Goal: Transaction & Acquisition: Purchase product/service

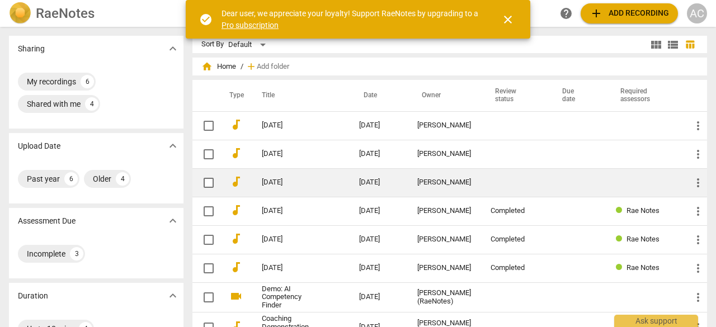
scroll to position [1, 0]
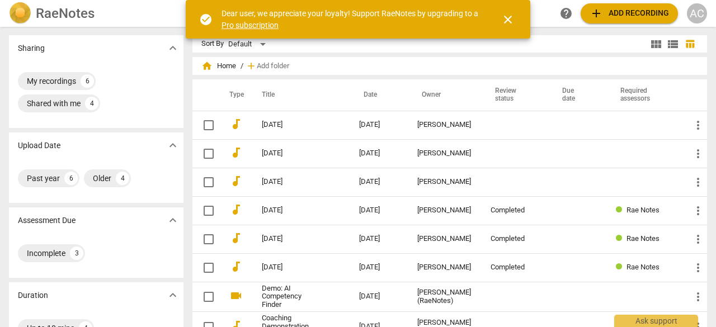
click at [624, 8] on span "add Add recording" at bounding box center [628, 13] width 79 height 13
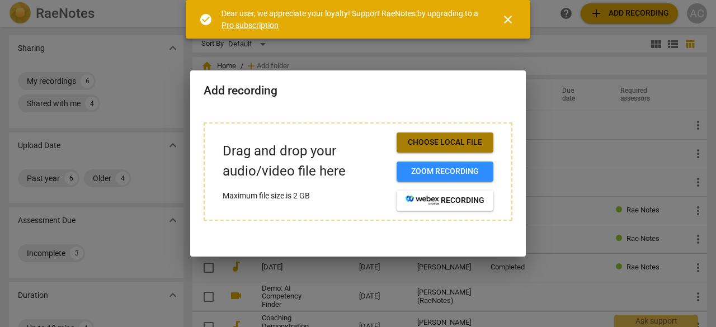
click at [432, 141] on span "Choose local file" at bounding box center [444, 142] width 79 height 11
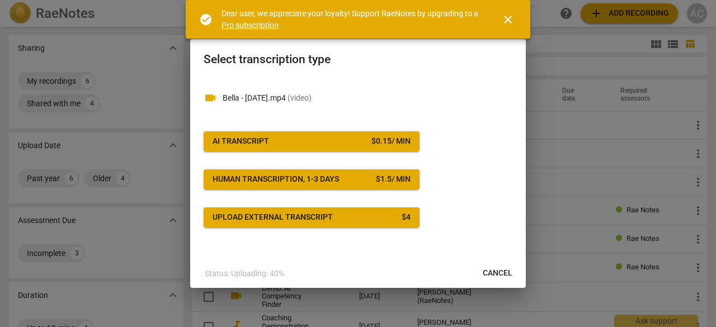
click at [306, 212] on div "Upload external transcript" at bounding box center [272, 217] width 120 height 11
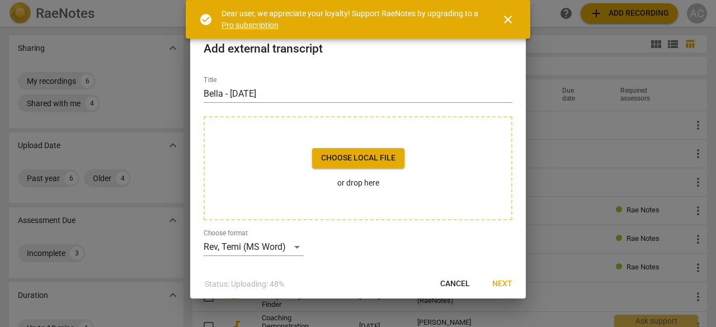
click at [357, 157] on span "Choose local file" at bounding box center [358, 158] width 74 height 11
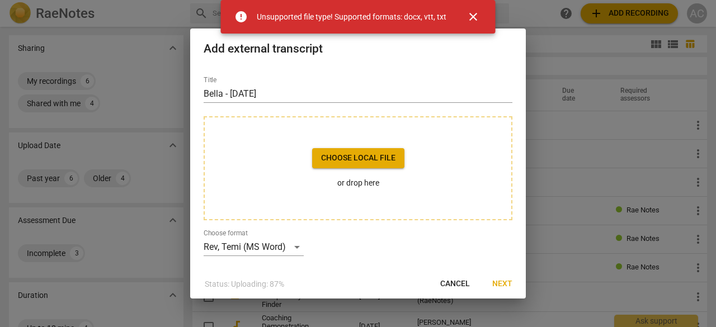
click at [478, 13] on span "close" at bounding box center [472, 16] width 13 height 13
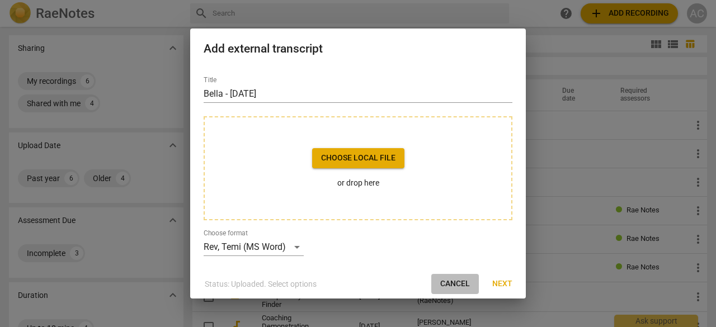
click at [458, 290] on button "Cancel" at bounding box center [455, 284] width 48 height 20
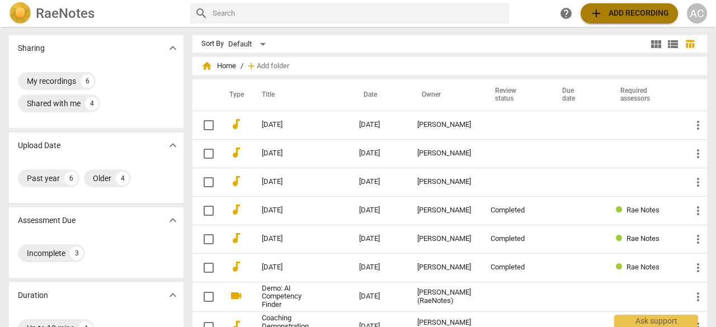
click at [635, 17] on span "add Add recording" at bounding box center [628, 13] width 79 height 13
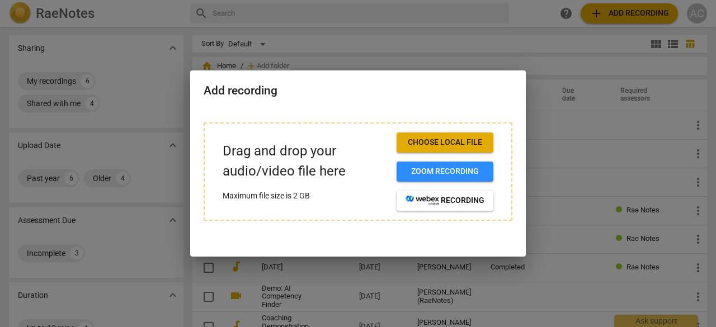
click at [435, 140] on span "Choose local file" at bounding box center [444, 142] width 79 height 11
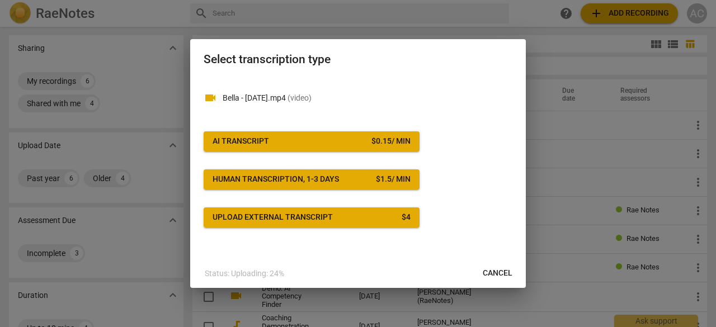
click at [256, 137] on div "AI Transcript" at bounding box center [240, 141] width 56 height 11
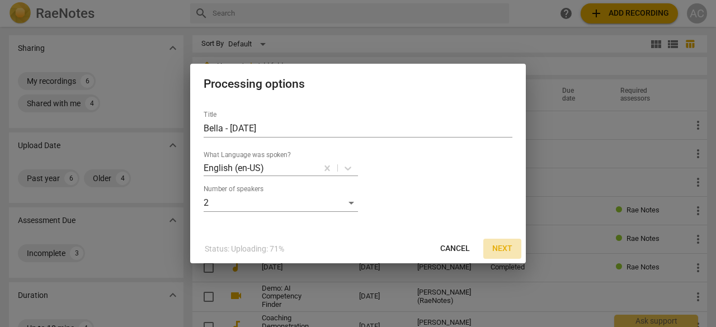
click at [504, 247] on span "Next" at bounding box center [502, 248] width 20 height 11
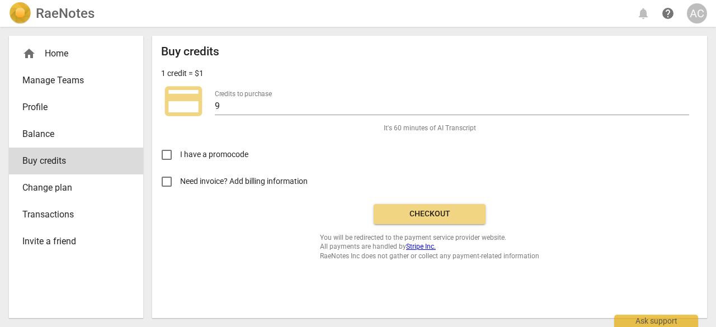
click at [432, 212] on span "Checkout" at bounding box center [429, 214] width 94 height 11
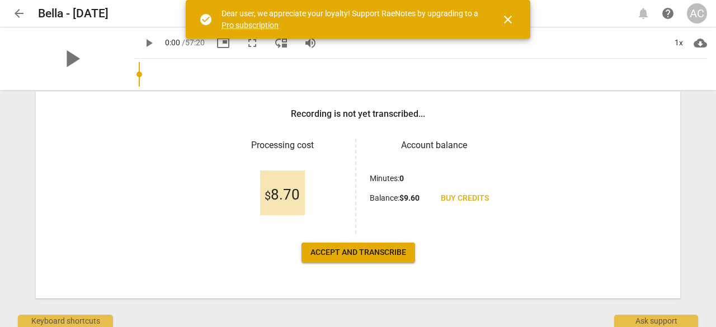
scroll to position [169, 0]
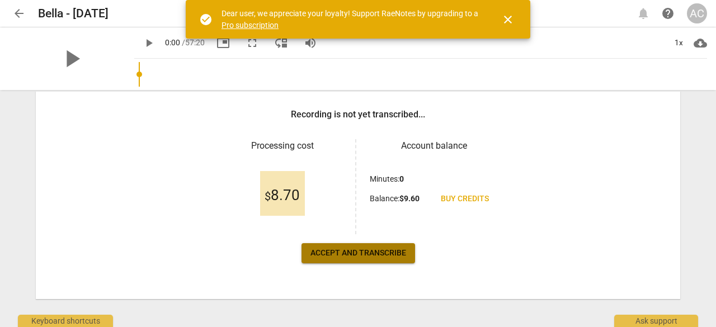
click at [352, 253] on span "Accept and transcribe" at bounding box center [358, 253] width 96 height 11
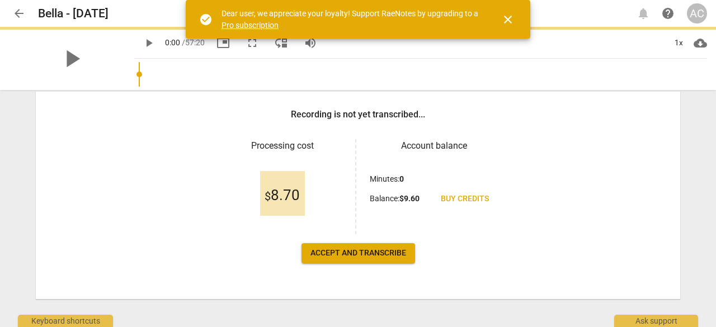
click at [352, 253] on span "Accept and transcribe" at bounding box center [358, 253] width 96 height 11
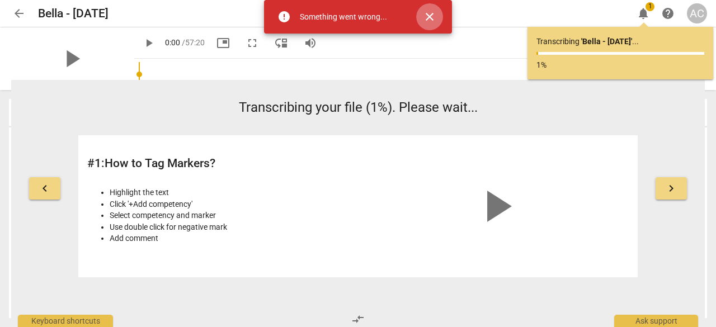
click at [422, 22] on span "close" at bounding box center [429, 16] width 27 height 13
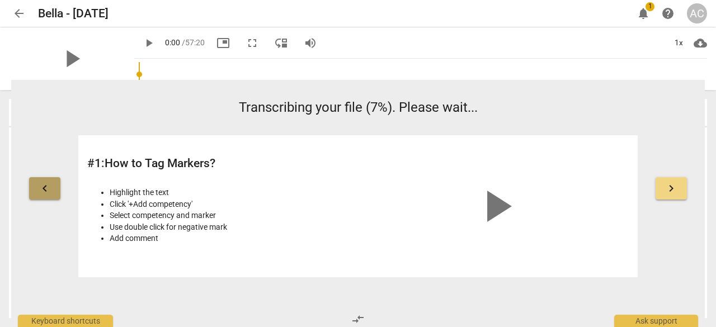
click at [46, 187] on span "keyboard_arrow_left" at bounding box center [44, 188] width 13 height 13
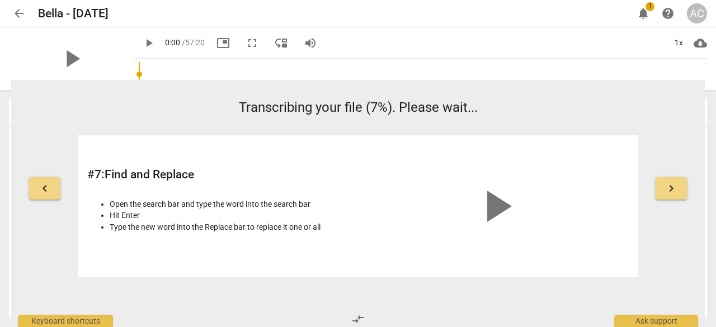
click at [669, 190] on span "keyboard_arrow_right" at bounding box center [670, 188] width 13 height 13
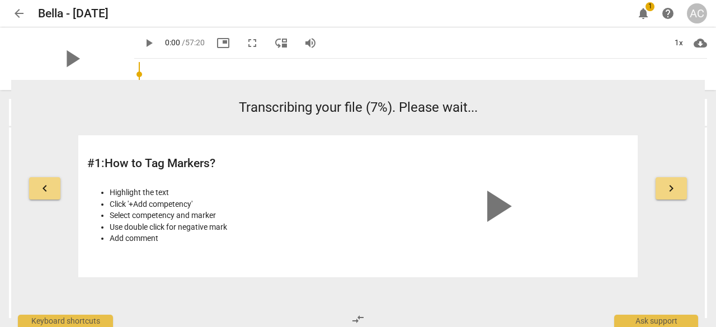
click at [669, 190] on span "keyboard_arrow_right" at bounding box center [670, 188] width 13 height 13
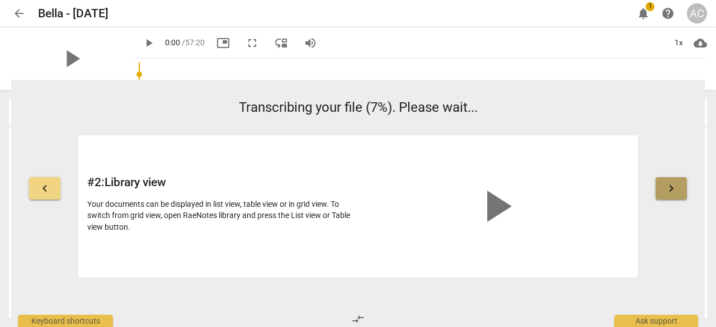
click at [669, 190] on span "keyboard_arrow_right" at bounding box center [670, 188] width 13 height 13
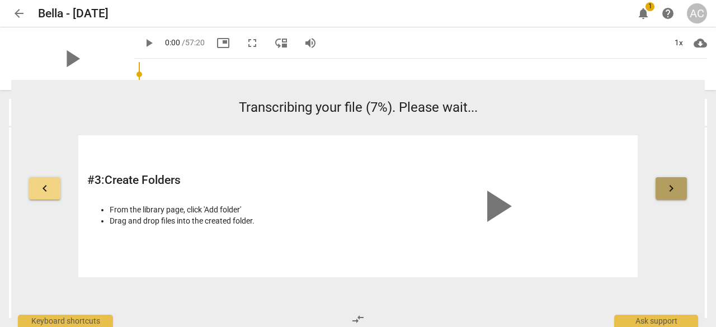
click at [669, 190] on span "keyboard_arrow_right" at bounding box center [670, 188] width 13 height 13
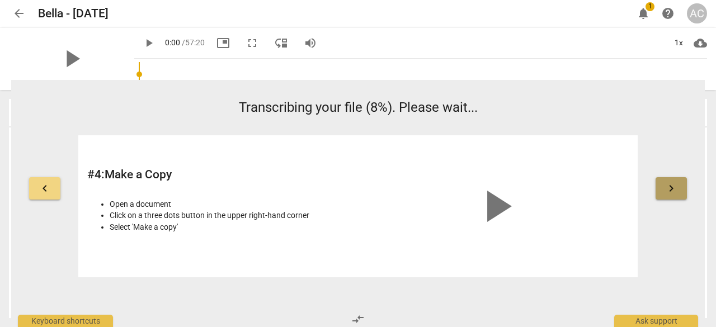
click at [669, 190] on span "keyboard_arrow_right" at bounding box center [670, 188] width 13 height 13
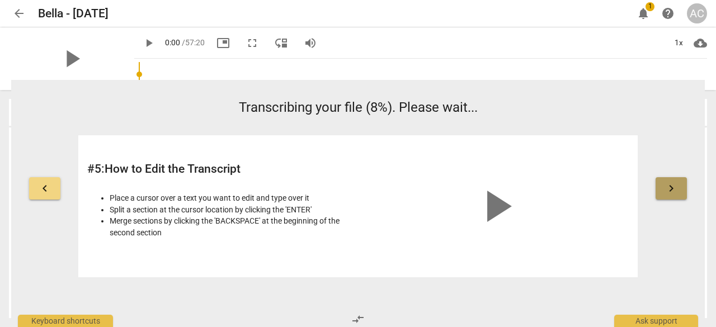
click at [669, 190] on span "keyboard_arrow_right" at bounding box center [670, 188] width 13 height 13
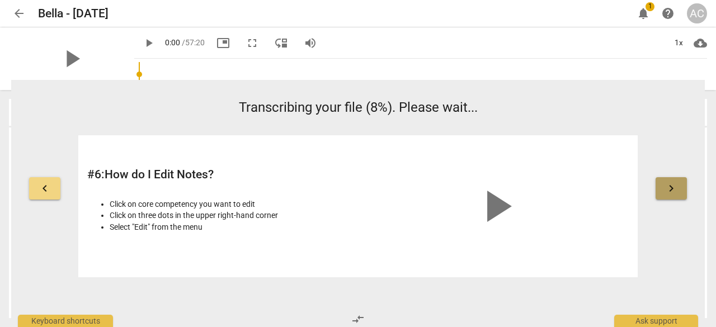
click at [669, 190] on span "keyboard_arrow_right" at bounding box center [670, 188] width 13 height 13
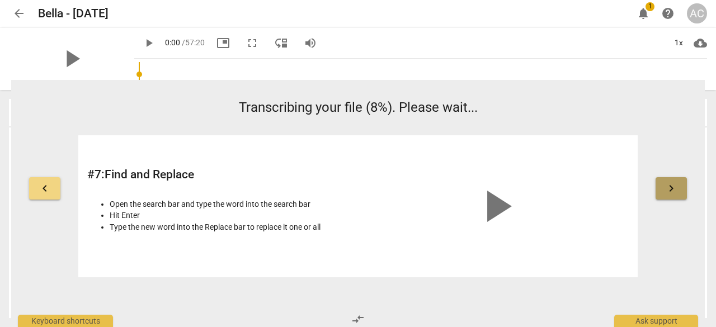
click at [669, 190] on span "keyboard_arrow_right" at bounding box center [670, 188] width 13 height 13
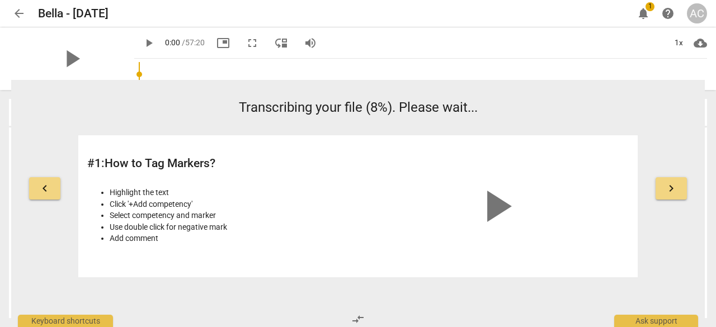
click at [669, 190] on span "keyboard_arrow_right" at bounding box center [670, 188] width 13 height 13
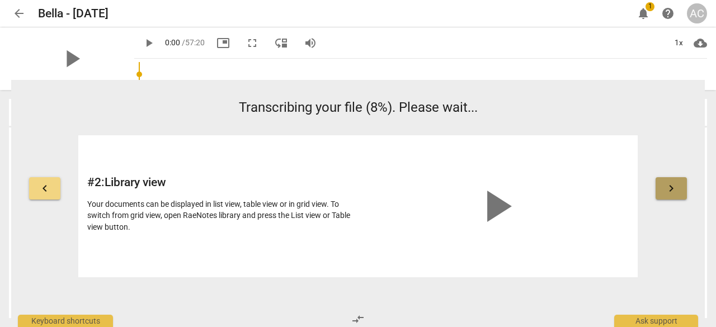
click at [669, 190] on span "keyboard_arrow_right" at bounding box center [670, 188] width 13 height 13
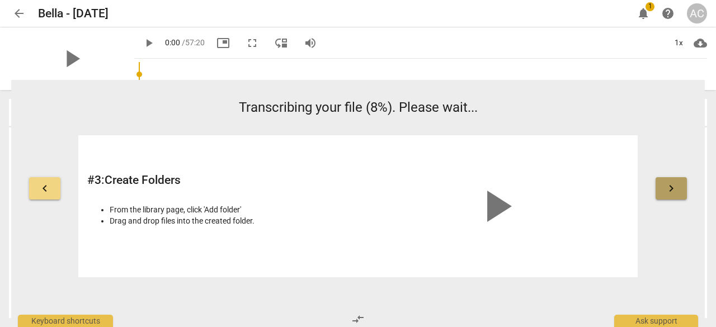
click at [669, 190] on span "keyboard_arrow_right" at bounding box center [670, 188] width 13 height 13
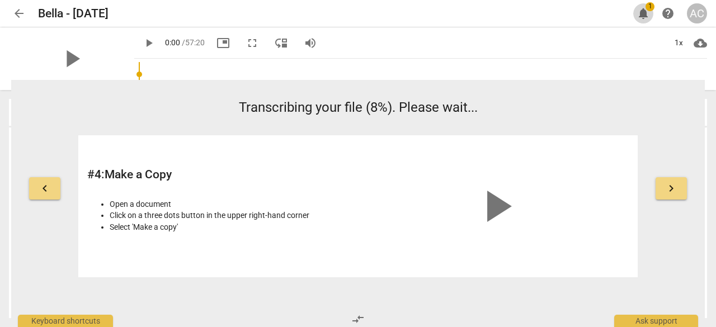
click at [645, 13] on span "notifications" at bounding box center [642, 13] width 13 height 13
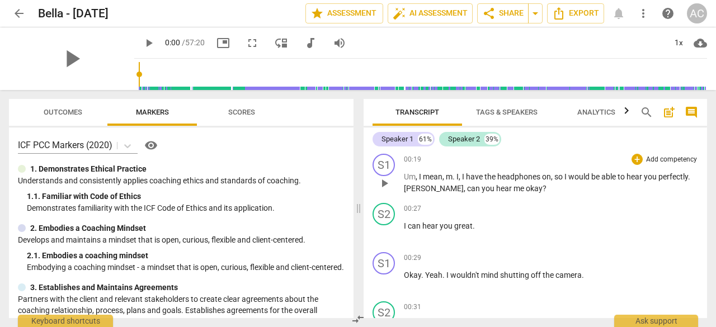
scroll to position [100, 0]
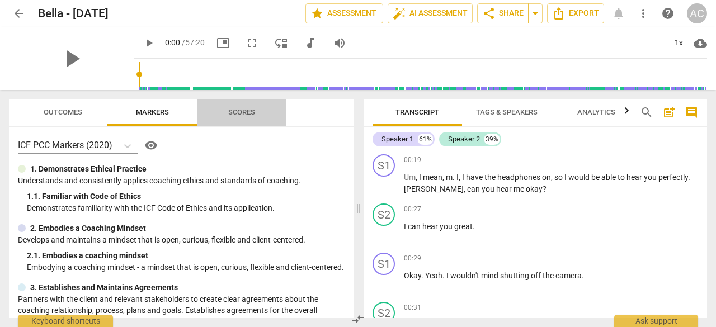
click at [246, 109] on span "Scores" at bounding box center [241, 112] width 27 height 8
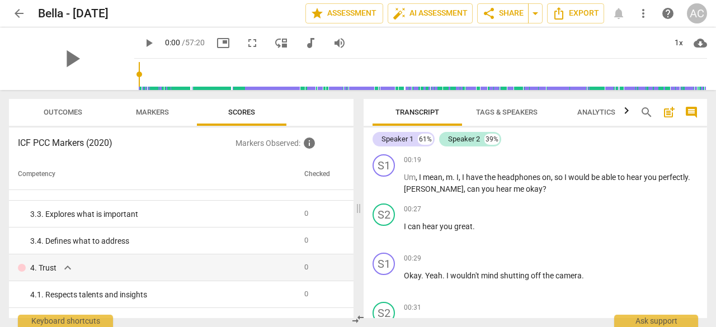
scroll to position [0, 0]
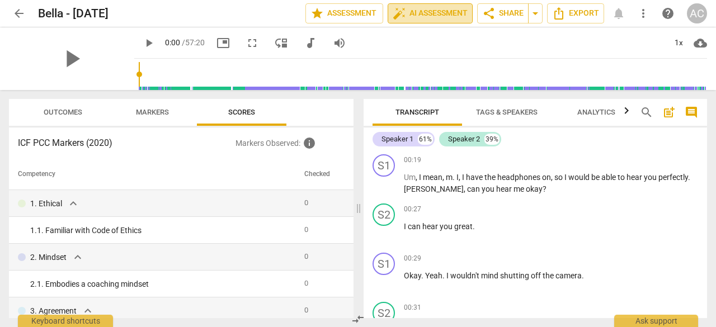
click at [422, 11] on span "auto_fix_high AI Assessment" at bounding box center [430, 13] width 75 height 13
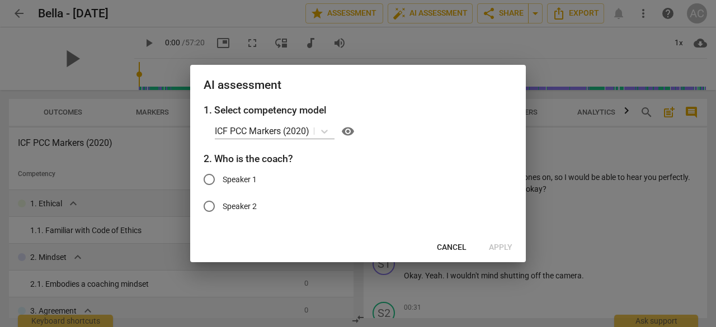
click at [208, 179] on input "Speaker 1" at bounding box center [209, 179] width 27 height 27
radio input "true"
click at [459, 245] on span "Cancel" at bounding box center [452, 247] width 30 height 11
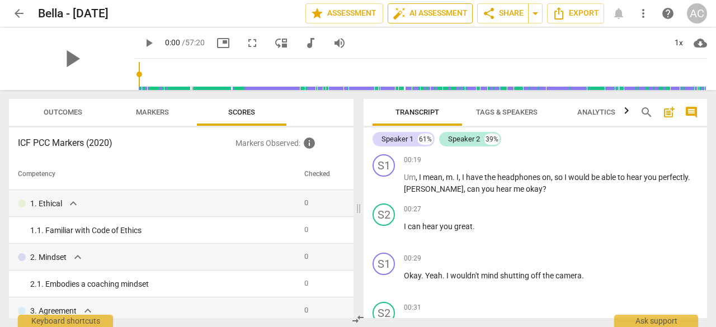
click at [419, 12] on span "auto_fix_high AI Assessment" at bounding box center [430, 13] width 75 height 13
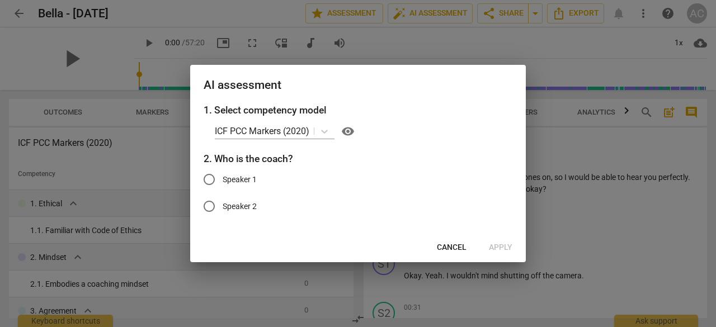
click at [208, 207] on input "Speaker 2" at bounding box center [209, 206] width 27 height 27
radio input "true"
click at [504, 245] on span "Apply" at bounding box center [500, 247] width 23 height 11
